Goal: Navigation & Orientation: Find specific page/section

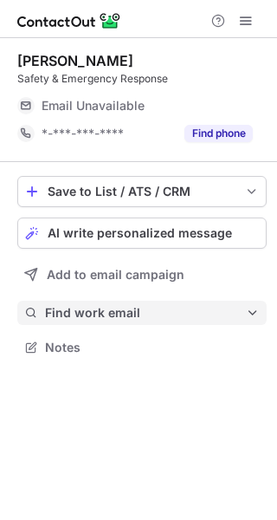
scroll to position [336, 277]
